Goal: Transaction & Acquisition: Purchase product/service

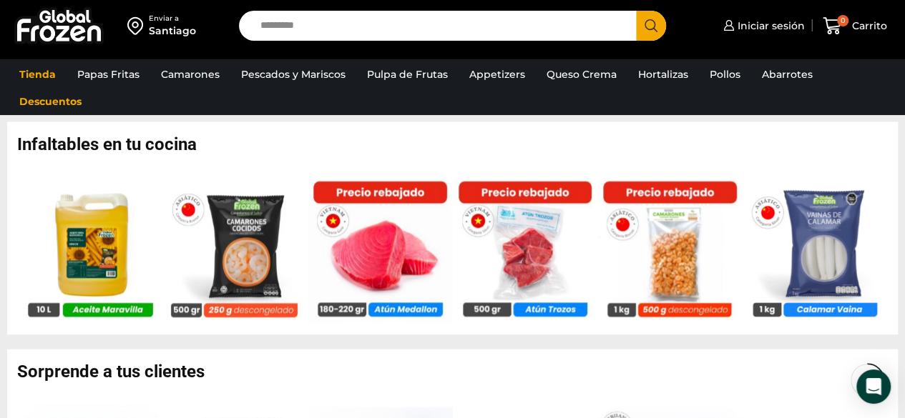
scroll to position [836, 0]
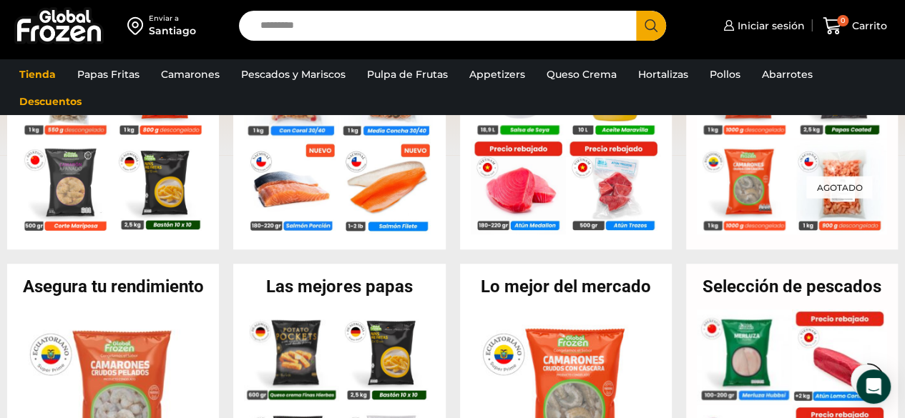
scroll to position [432, 0]
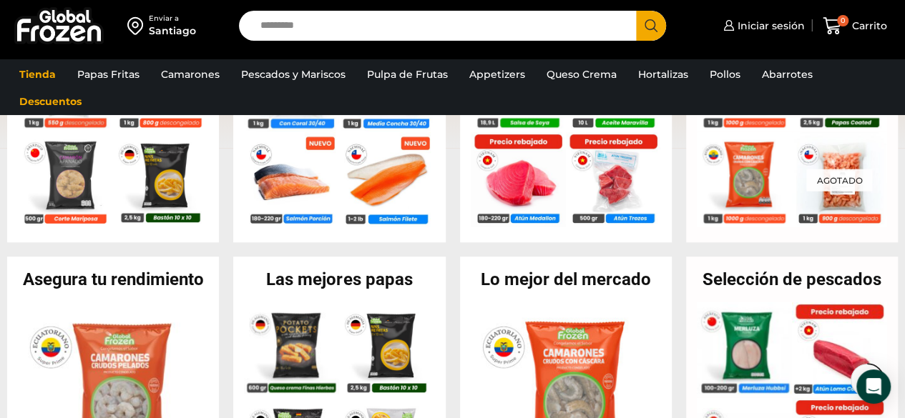
click at [898, 132] on div "Recomendación del chef En stock Camarón 36/40 Crudo Pelado sin Vena – Super Pri…" at bounding box center [792, 117] width 226 height 252
click at [152, 172] on img at bounding box center [161, 176] width 96 height 96
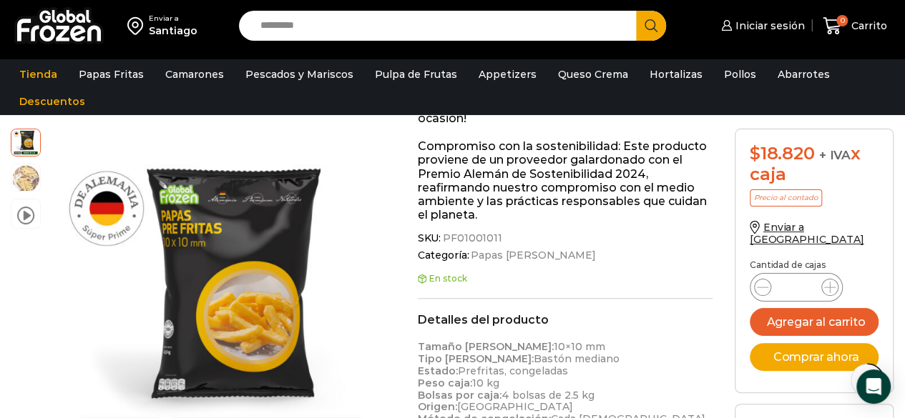
scroll to position [519, 0]
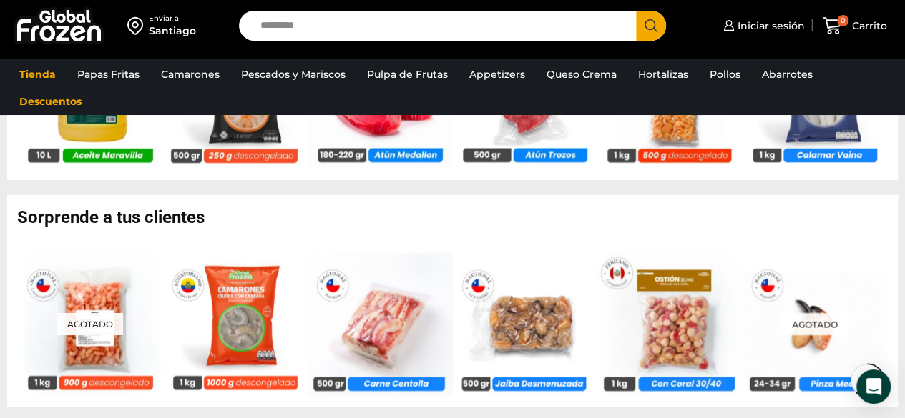
scroll to position [983, 0]
